Goal: Task Accomplishment & Management: Manage account settings

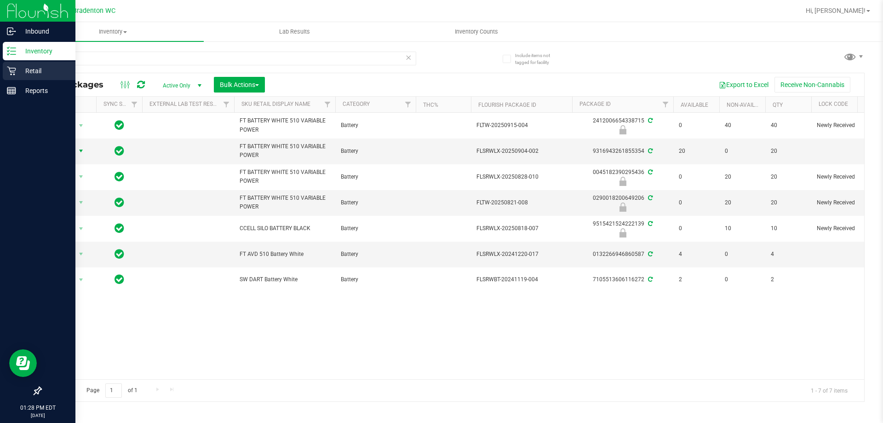
click at [32, 74] on p "Retail" at bounding box center [43, 70] width 55 height 11
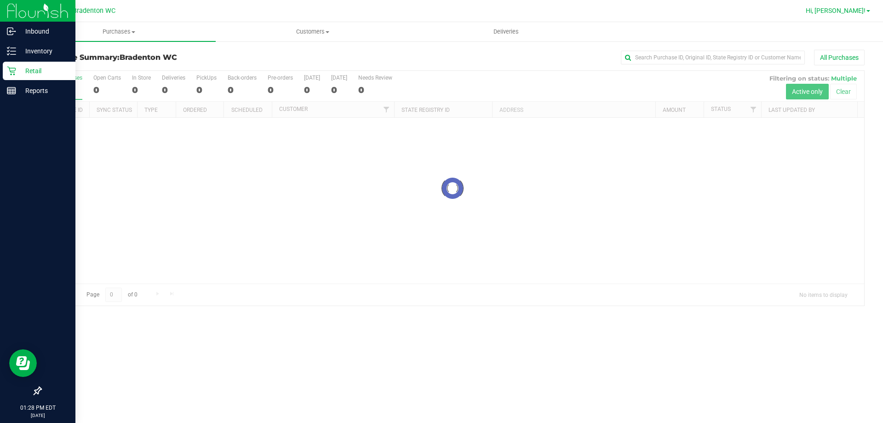
click at [848, 11] on span "Hi, [PERSON_NAME]!" at bounding box center [836, 10] width 60 height 7
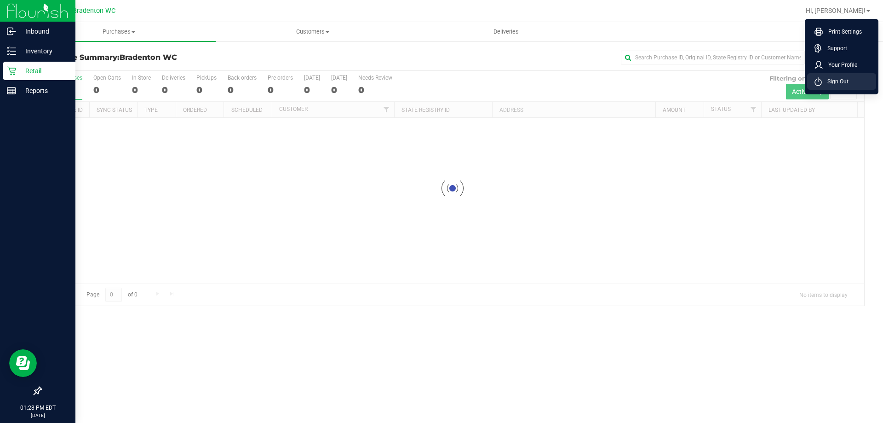
click at [842, 79] on span "Sign Out" at bounding box center [835, 81] width 27 height 9
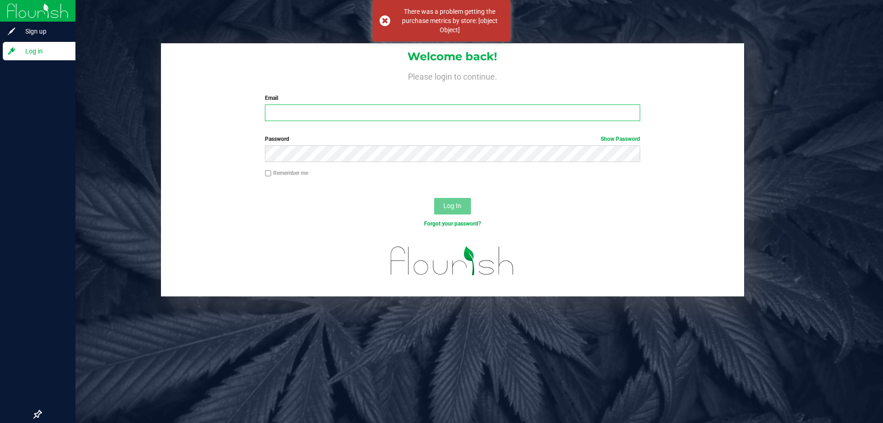
click at [404, 105] on input "Email" at bounding box center [452, 112] width 375 height 17
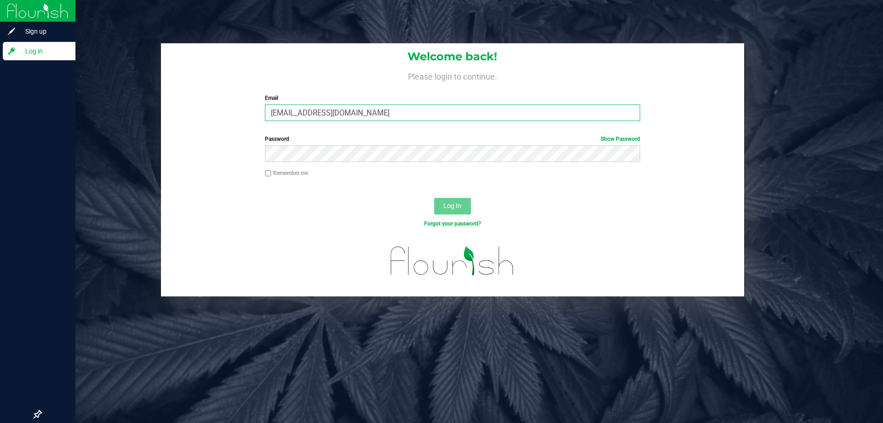
type input "[EMAIL_ADDRESS][DOMAIN_NAME]"
click at [434, 198] on button "Log In" at bounding box center [452, 206] width 37 height 17
